Goal: Use online tool/utility: Utilize a website feature to perform a specific function

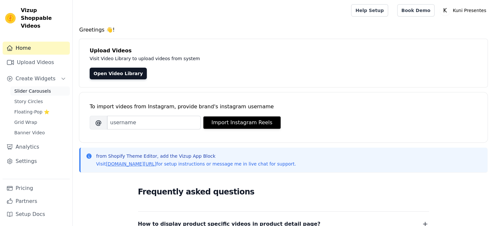
click at [36, 88] on span "Slider Carousels" at bounding box center [32, 91] width 37 height 6
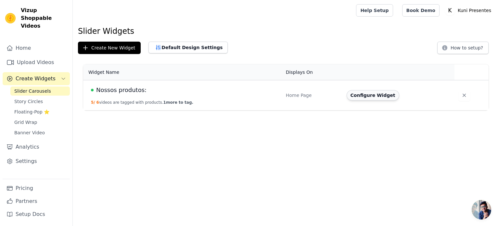
click at [357, 95] on button "Configure Widget" at bounding box center [372, 95] width 53 height 10
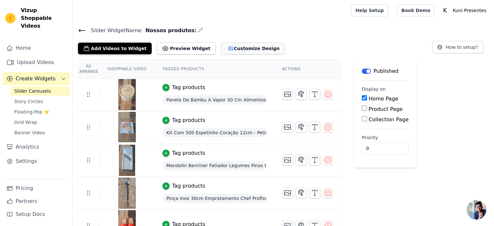
click at [225, 48] on button "Customize Design" at bounding box center [253, 49] width 64 height 12
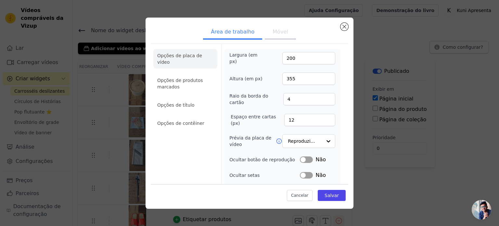
click at [189, 29] on ul "Área de trabalho Móvel" at bounding box center [249, 32] width 197 height 19
click at [299, 139] on input "Prévia da placa de vídeo" at bounding box center [304, 141] width 33 height 13
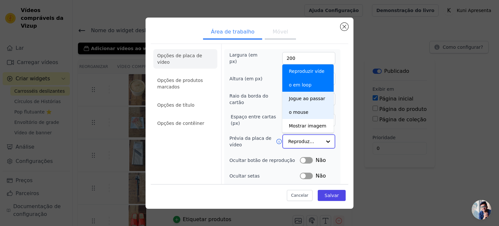
scroll to position [65, 0]
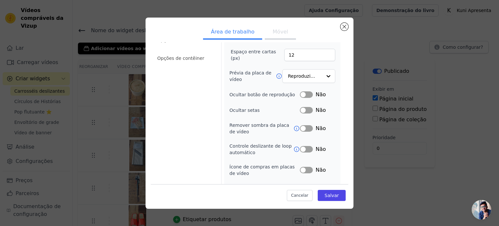
click at [339, 81] on div "Opções de placa de vídeo Opções de produtos marcados Opções de título Opções de…" at bounding box center [249, 91] width 197 height 224
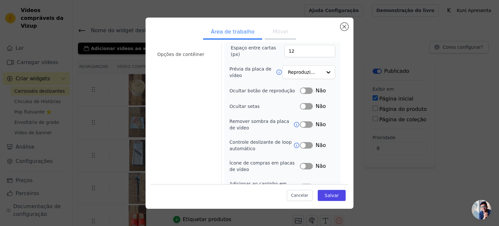
scroll to position [80, 0]
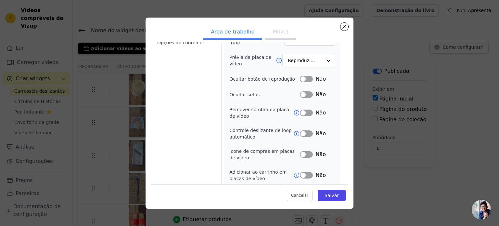
click at [301, 130] on button "Rótulo" at bounding box center [306, 133] width 13 height 6
click at [304, 131] on button "Rótulo" at bounding box center [306, 133] width 13 height 6
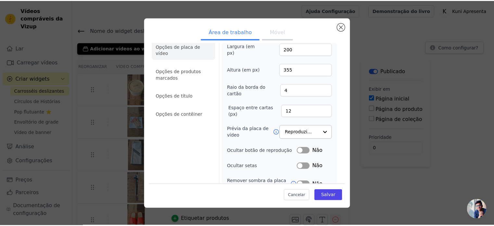
scroll to position [0, 0]
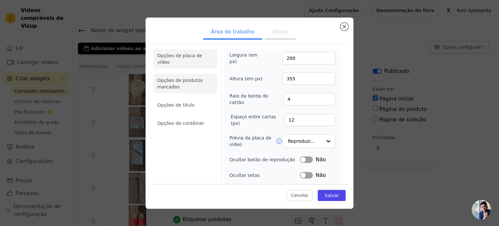
click at [183, 78] on li "Opções de produtos marcados" at bounding box center [185, 83] width 64 height 19
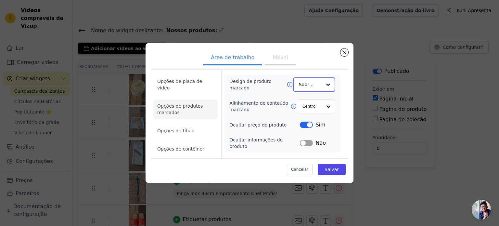
click at [311, 89] on input "Design de produto marcado" at bounding box center [310, 84] width 23 height 13
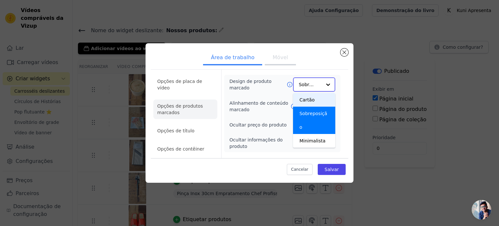
click at [314, 105] on div "Cartão" at bounding box center [314, 100] width 42 height 14
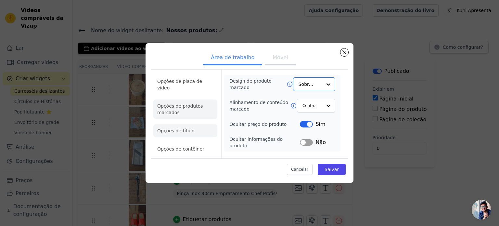
click at [187, 129] on font "Opções de título" at bounding box center [175, 130] width 37 height 5
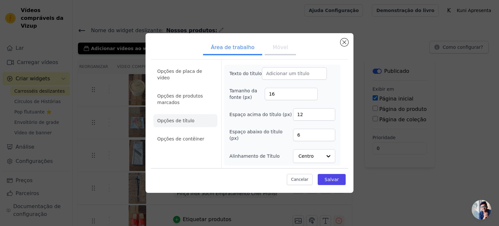
click at [180, 136] on font "Opções de contêiner" at bounding box center [180, 138] width 47 height 5
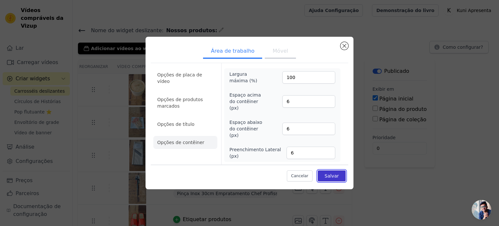
click at [327, 174] on font "Salvar" at bounding box center [331, 175] width 14 height 5
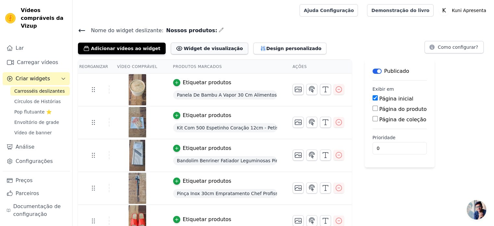
click at [211, 51] on font "Widget de visualização" at bounding box center [213, 48] width 59 height 5
